Goal: Information Seeking & Learning: Find specific fact

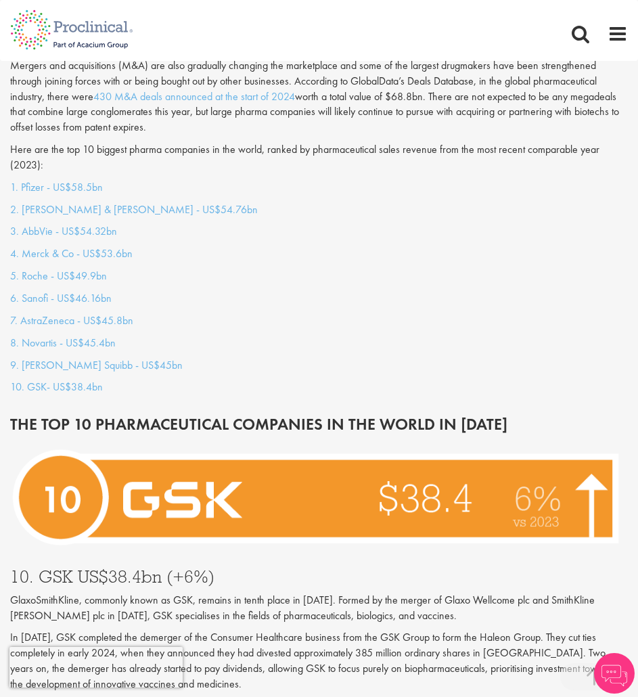
scroll to position [1150, 0]
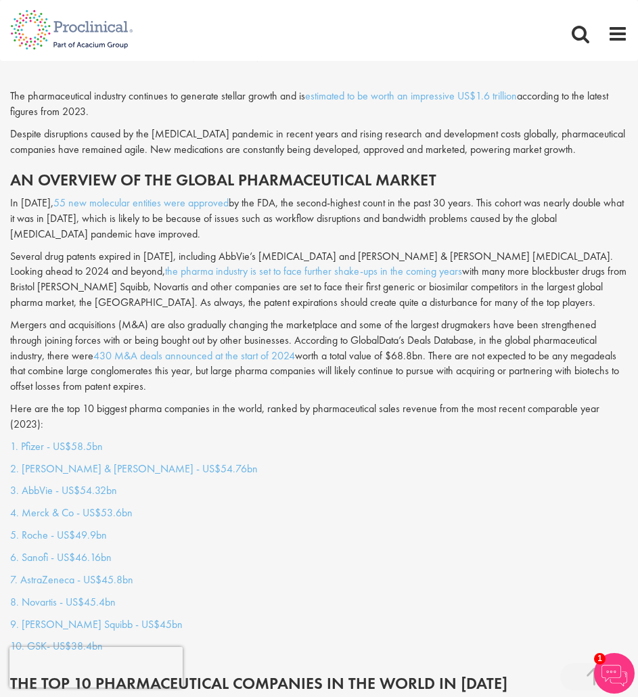
scroll to position [879, 0]
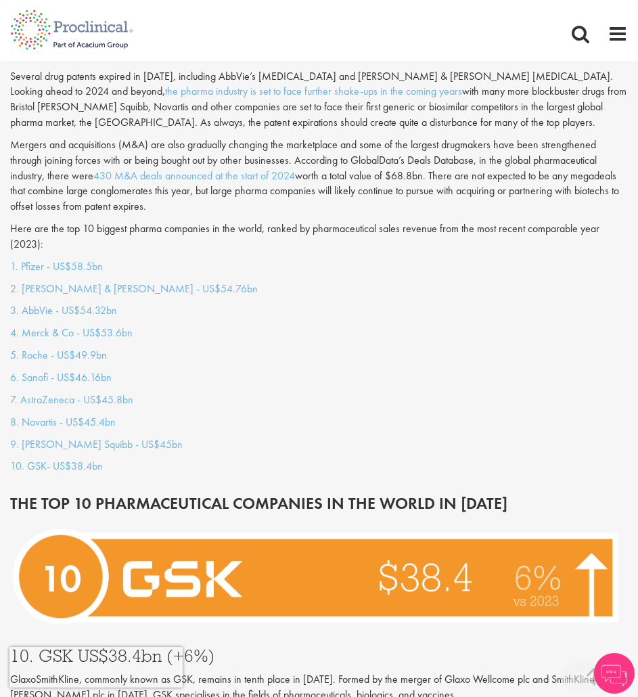
scroll to position [1082, 0]
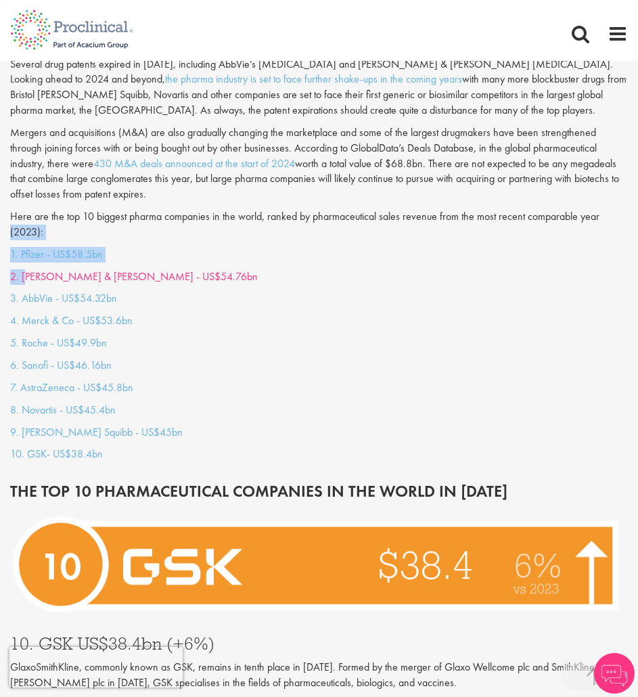
drag, startPoint x: 8, startPoint y: 246, endPoint x: 27, endPoint y: 277, distance: 35.9
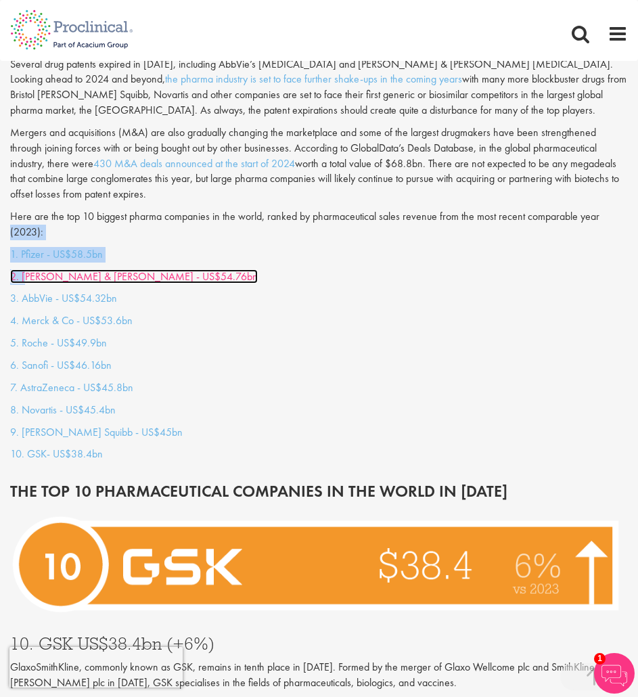
click at [154, 270] on link "2. [PERSON_NAME] & [PERSON_NAME] - US$54.76bn" at bounding box center [134, 276] width 248 height 14
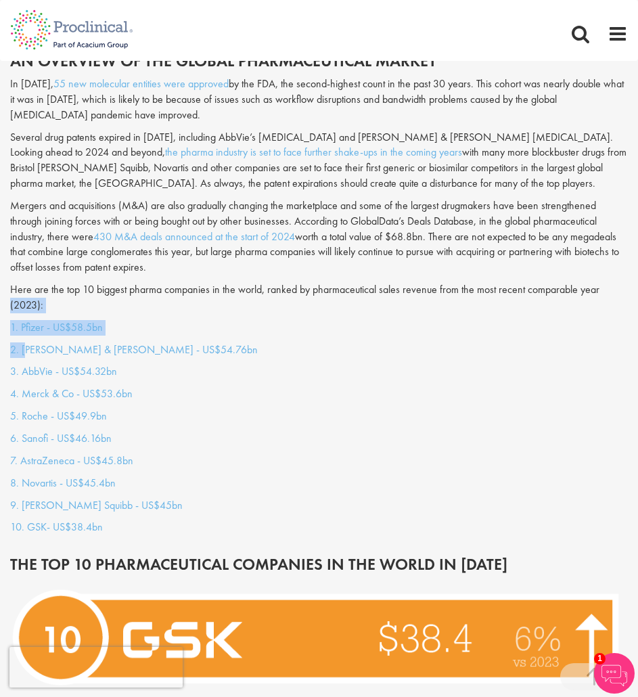
scroll to position [996, 0]
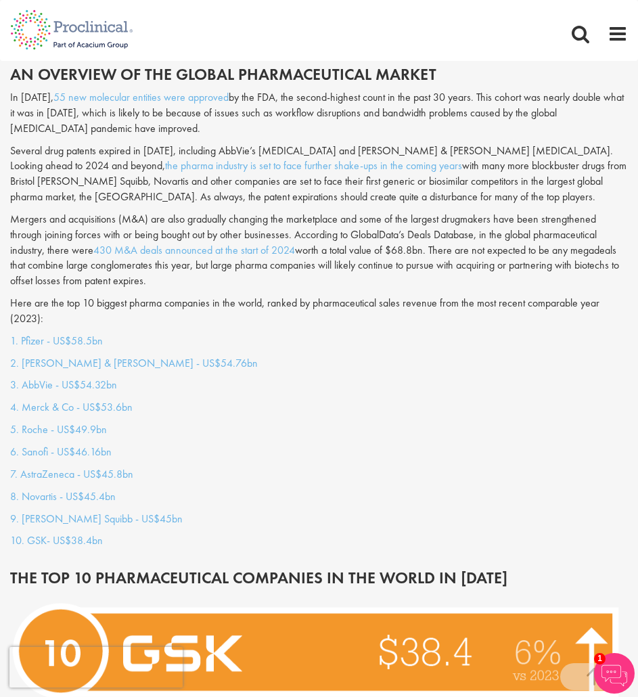
click at [300, 476] on p "7. AstraZeneca - US$45.8bn" at bounding box center [319, 475] width 618 height 16
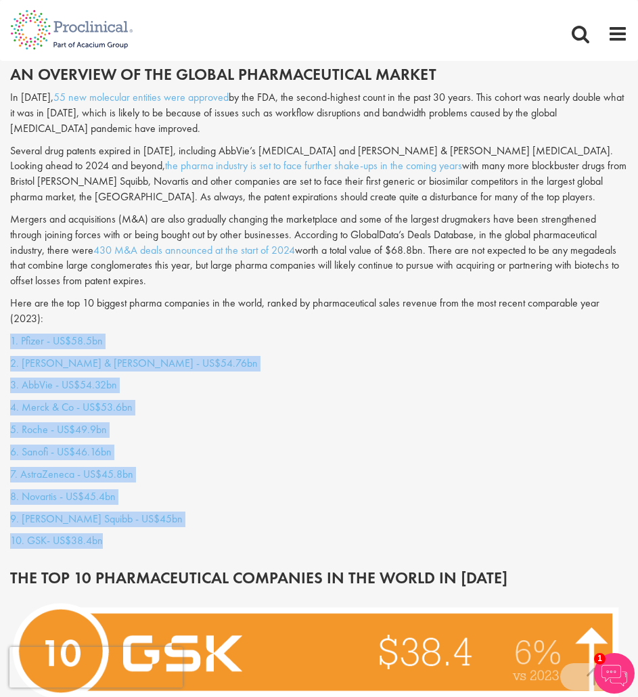
drag, startPoint x: 107, startPoint y: 538, endPoint x: -1, endPoint y: 336, distance: 228.5
copy div "1. Pfizer - US$58.5bn 2. Johnson & Johnson - US$54.76bn 3. AbbVie - US$54.32bn …"
